Goal: Information Seeking & Learning: Learn about a topic

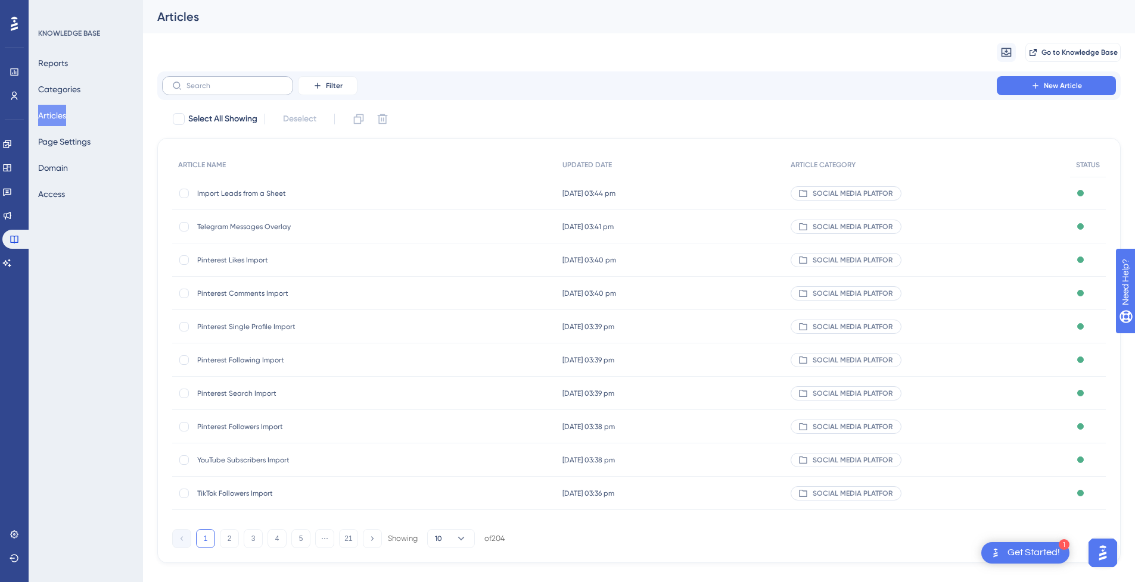
click at [232, 92] on label at bounding box center [227, 85] width 131 height 19
click at [232, 90] on input "text" at bounding box center [234, 86] width 96 height 8
click at [276, 196] on span "Import Leads from a Sheet" at bounding box center [292, 194] width 191 height 10
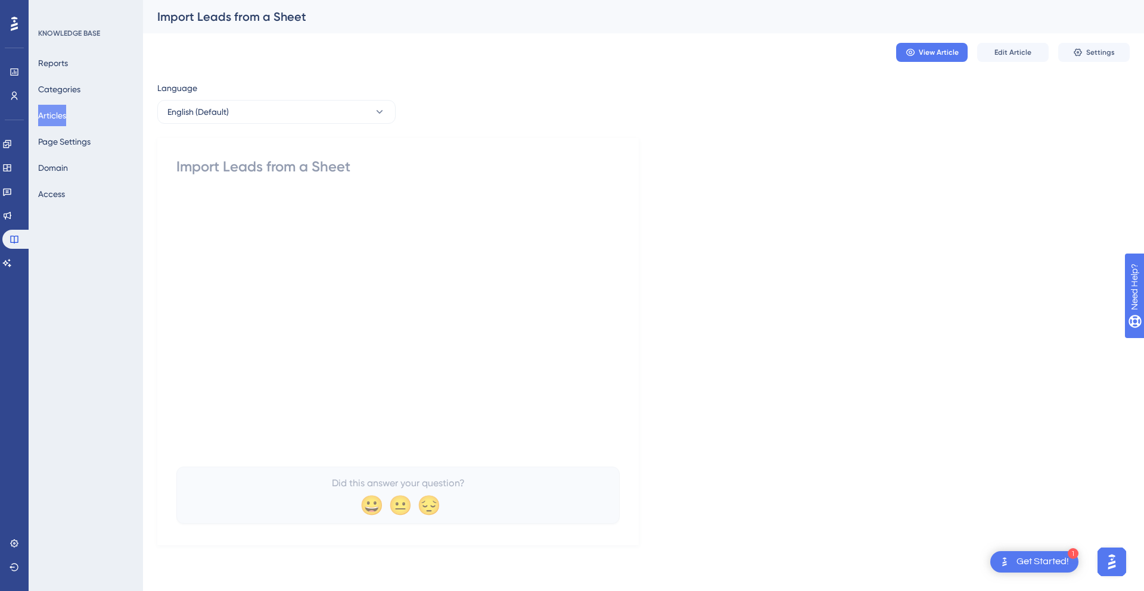
click at [61, 120] on button "Articles" at bounding box center [52, 115] width 28 height 21
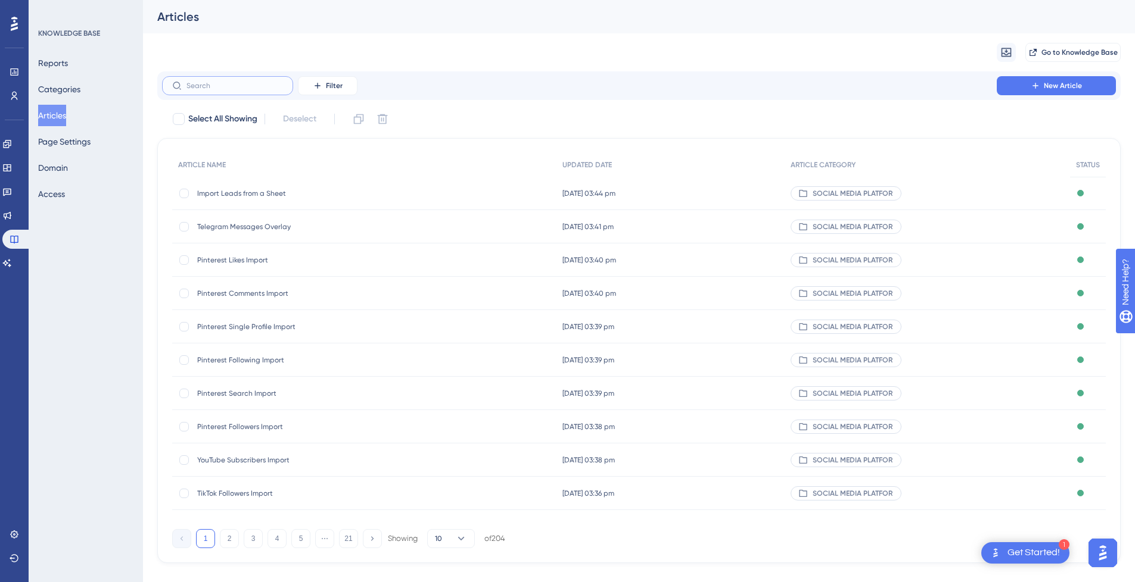
click at [244, 84] on input "text" at bounding box center [234, 86] width 96 height 8
drag, startPoint x: 234, startPoint y: 83, endPoint x: 134, endPoint y: 82, distance: 100.1
click at [143, 82] on div "Performance Users Engagement Widgets Feedback Product Updates Knowledge Base AI…" at bounding box center [639, 291] width 992 height 582
type input "Instagram"
click at [284, 429] on span "Instagram Hashtags Import" at bounding box center [292, 427] width 191 height 10
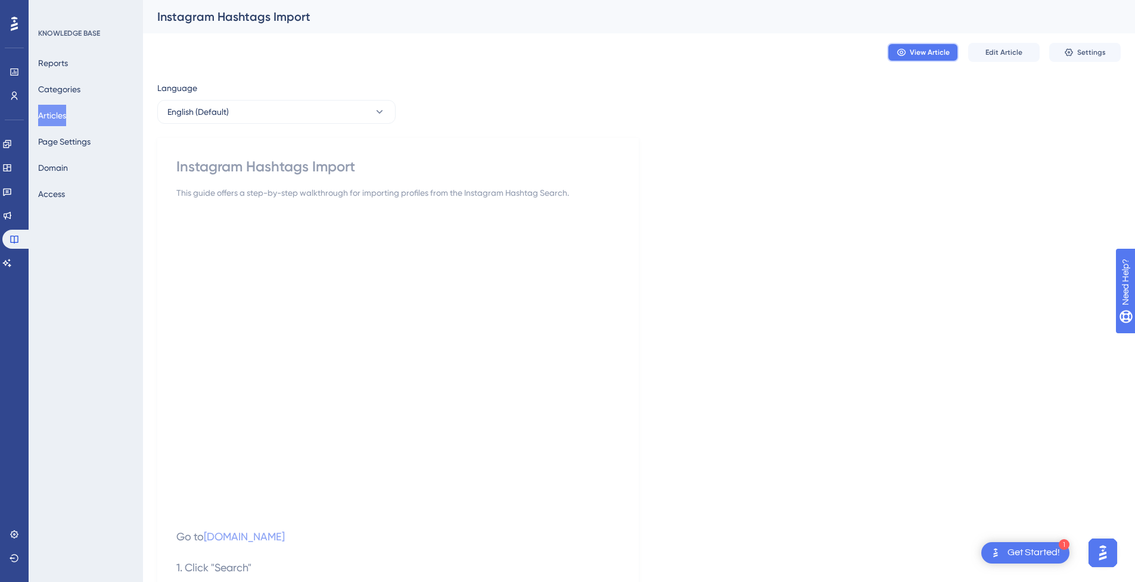
click at [905, 51] on icon at bounding box center [900, 52] width 8 height 7
click at [57, 118] on button "Articles" at bounding box center [52, 115] width 28 height 21
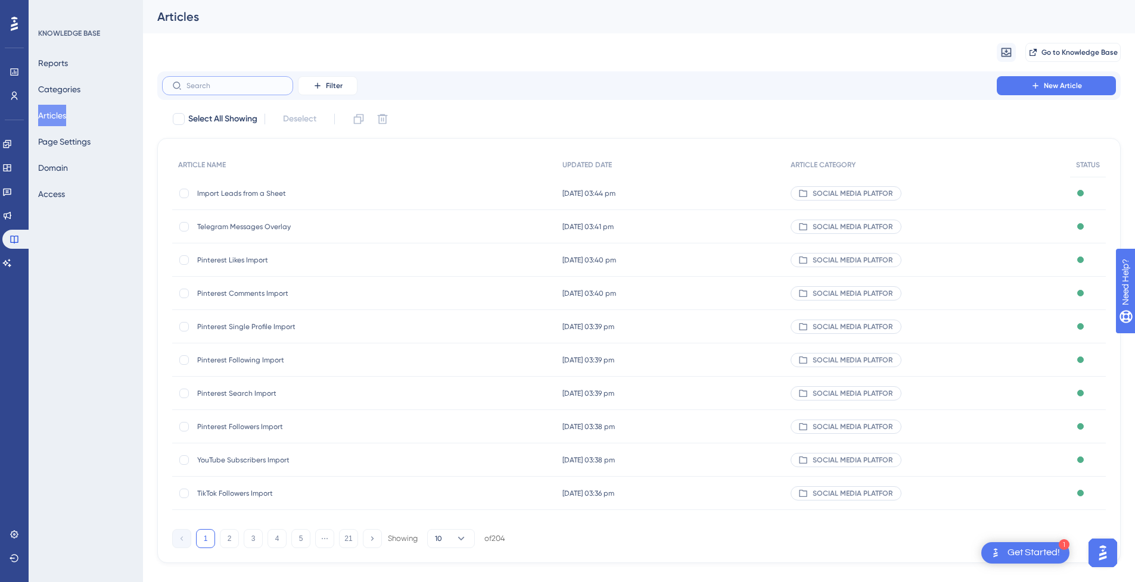
click at [233, 83] on input "text" at bounding box center [234, 86] width 96 height 8
type input "Instagram"
drag, startPoint x: 276, startPoint y: 261, endPoint x: 244, endPoint y: 259, distance: 32.8
click at [244, 259] on span "Instagram Messages Overlay" at bounding box center [292, 261] width 191 height 10
click at [240, 83] on input "text" at bounding box center [234, 86] width 96 height 8
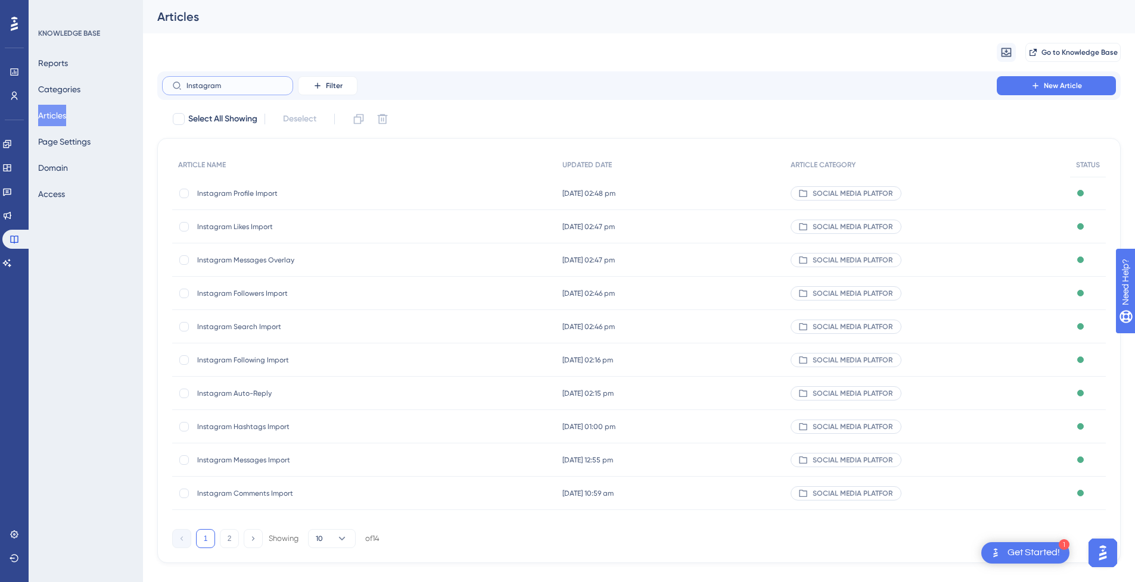
type input "Instagram"
